Goal: Contribute content: Contribute content

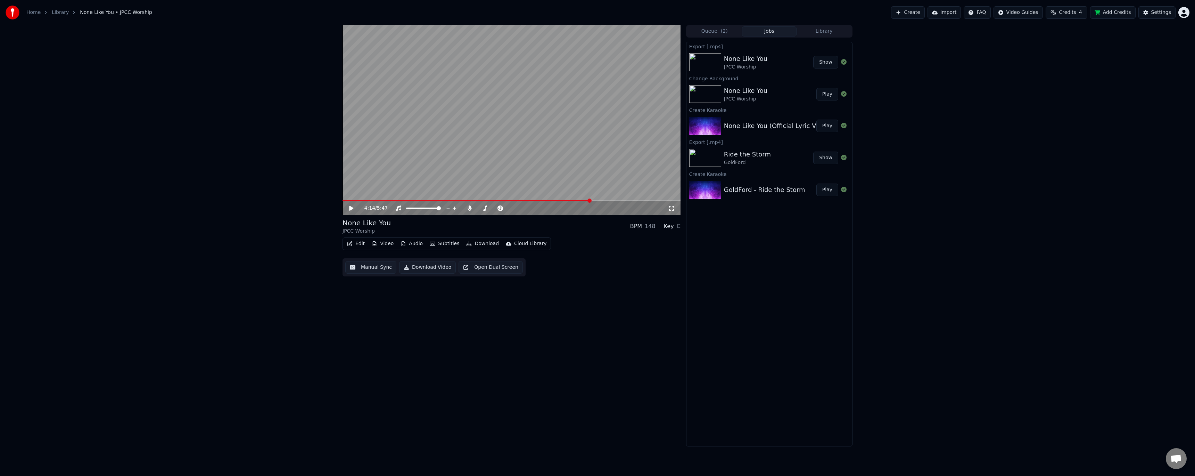
click at [827, 61] on button "Show" at bounding box center [825, 62] width 25 height 13
click at [427, 267] on button "Download Video" at bounding box center [427, 267] width 57 height 13
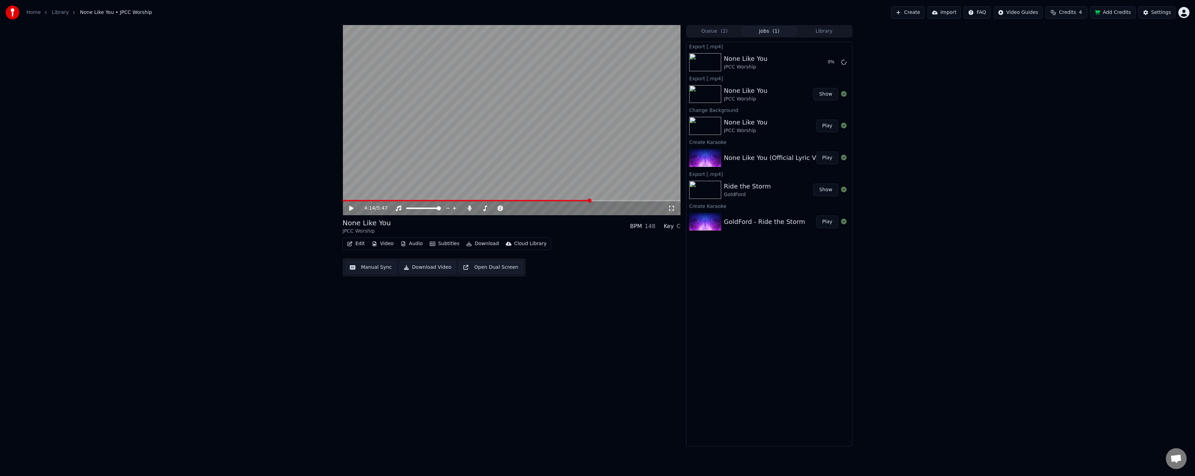
click at [828, 96] on button "Show" at bounding box center [825, 94] width 25 height 13
click at [971, 217] on div "4:14 / 5:47 None Like You JPCC Worship BPM 148 Key C Edit Video Audio Subtitles…" at bounding box center [597, 235] width 1195 height 421
click at [922, 11] on button "Create" at bounding box center [908, 12] width 34 height 13
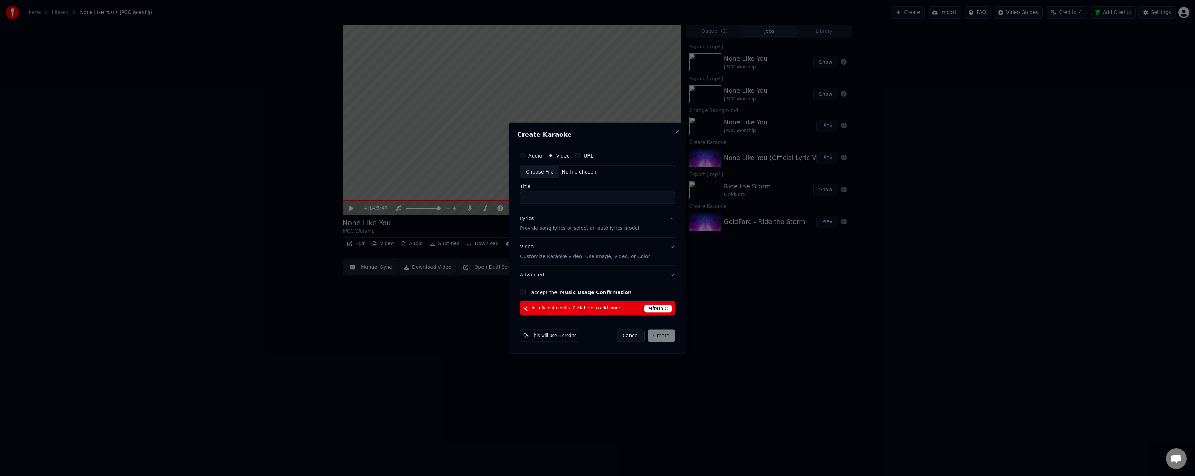
click at [537, 169] on div "Choose File" at bounding box center [539, 171] width 39 height 13
type input "**********"
click at [523, 293] on button "I accept the Music Usage Confirmation" at bounding box center [522, 292] width 6 height 6
click at [659, 308] on span "Refresh" at bounding box center [658, 309] width 27 height 8
click at [586, 307] on span "Insufficient credits. Click here to add more." at bounding box center [575, 308] width 90 height 6
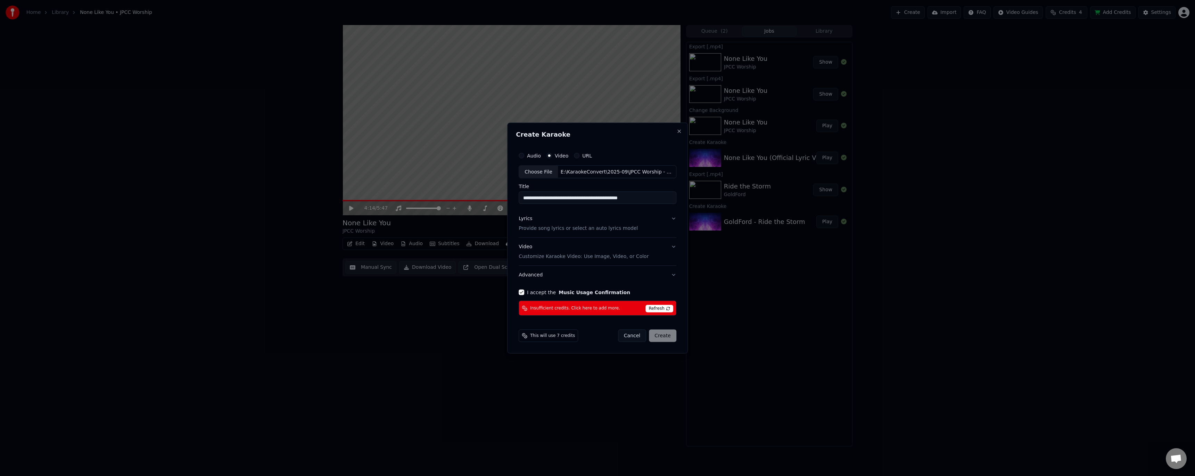
click at [656, 307] on span "Refresh" at bounding box center [658, 309] width 27 height 8
click at [667, 307] on span "Refresh" at bounding box center [658, 309] width 27 height 8
click at [633, 339] on button "Cancel" at bounding box center [632, 335] width 28 height 13
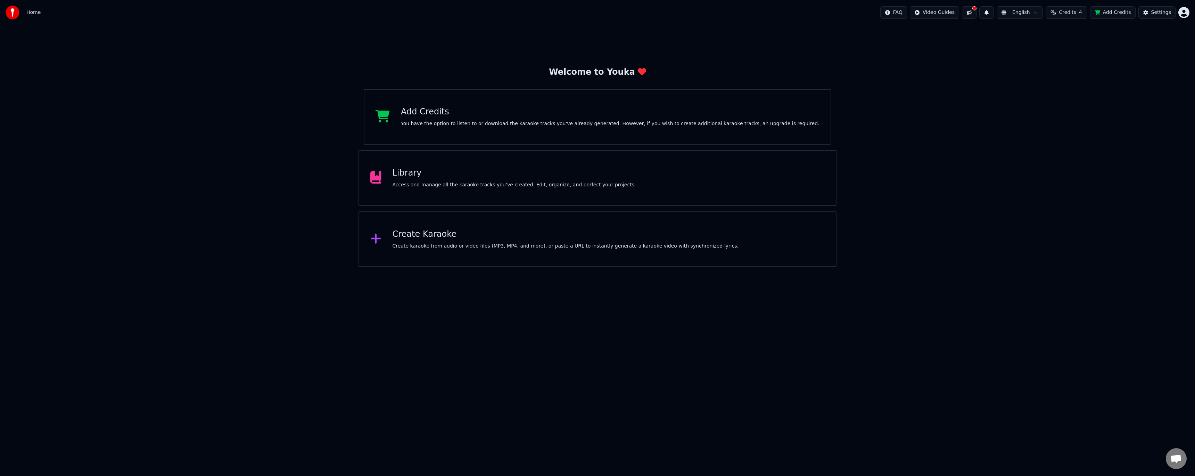
click at [1065, 12] on span "Credits" at bounding box center [1067, 12] width 17 height 7
